Goal: Find specific page/section: Find specific page/section

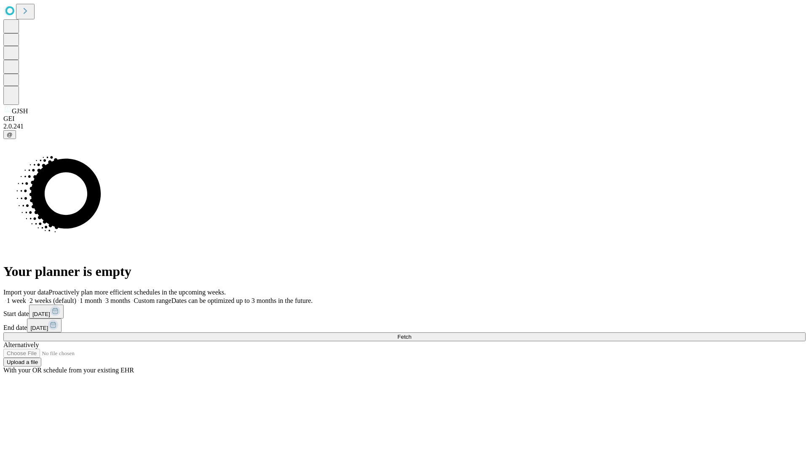
click at [411, 334] on span "Fetch" at bounding box center [405, 337] width 14 height 6
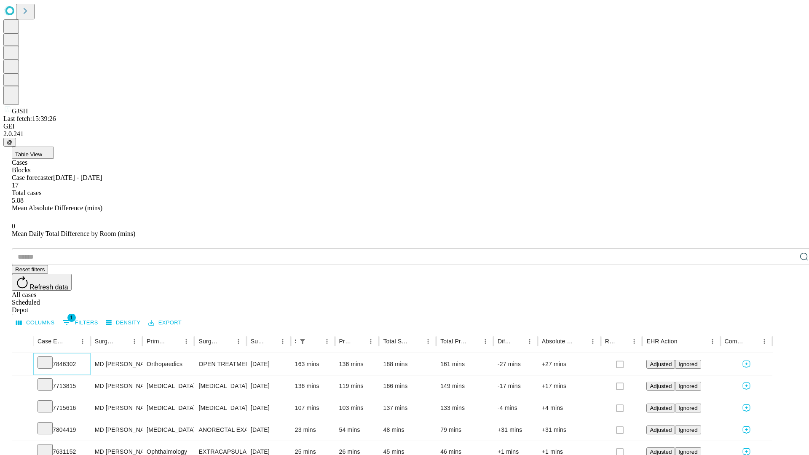
click at [49, 358] on icon at bounding box center [45, 362] width 8 height 8
